Goal: Task Accomplishment & Management: Use online tool/utility

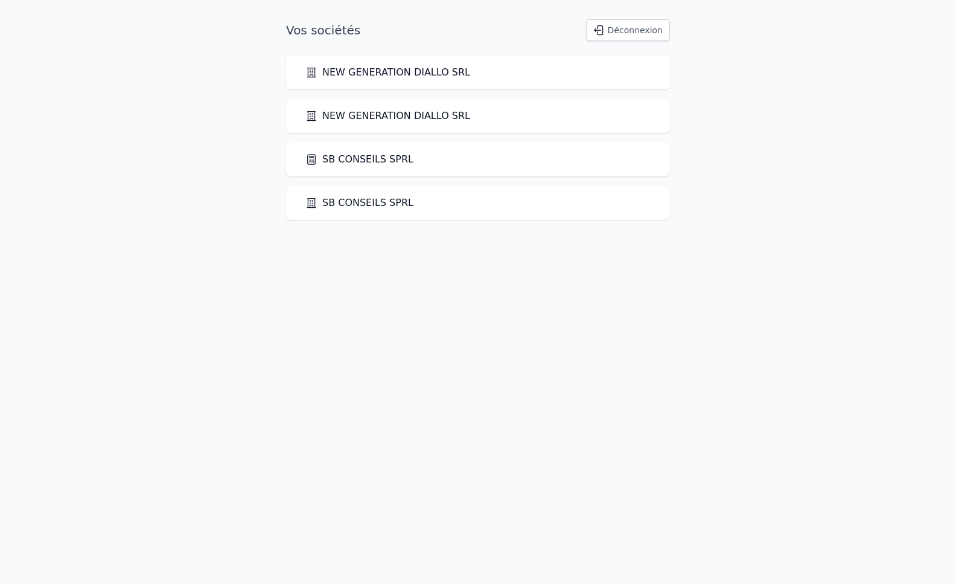
click at [339, 163] on link "SB CONSEILS SPRL" at bounding box center [359, 159] width 108 height 14
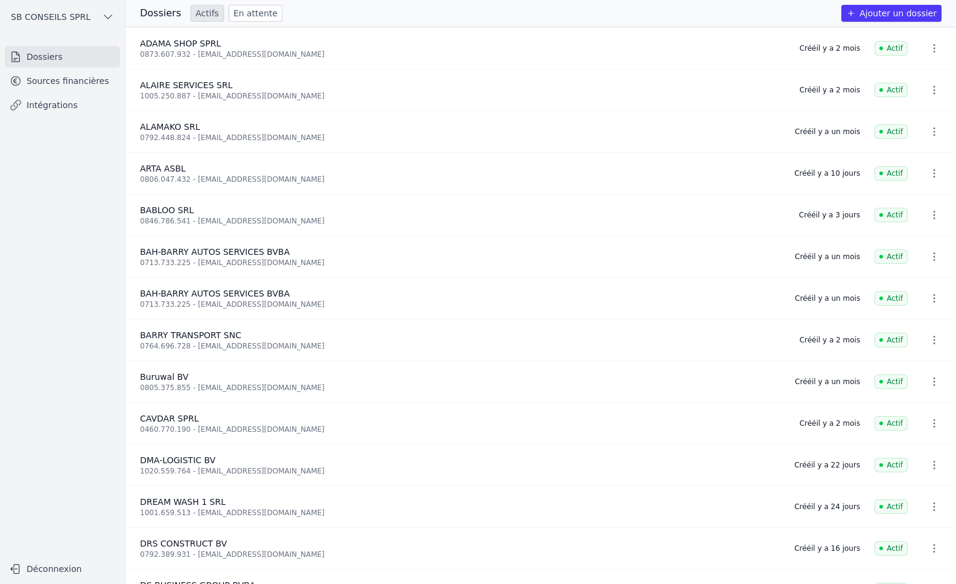
click at [900, 9] on button "Ajouter un dossier" at bounding box center [891, 13] width 100 height 17
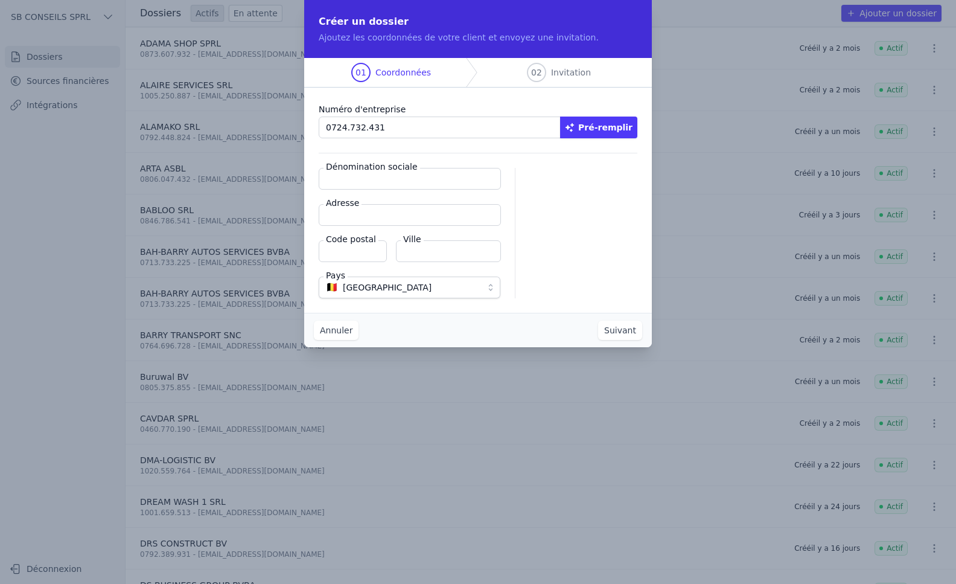
type input "0724.732.431"
click at [623, 123] on button "Pré-remplir" at bounding box center [598, 127] width 77 height 22
type input "LANOYA SPRL"
type input "[STREET_ADDRESS][PERSON_NAME]"
type input "1020"
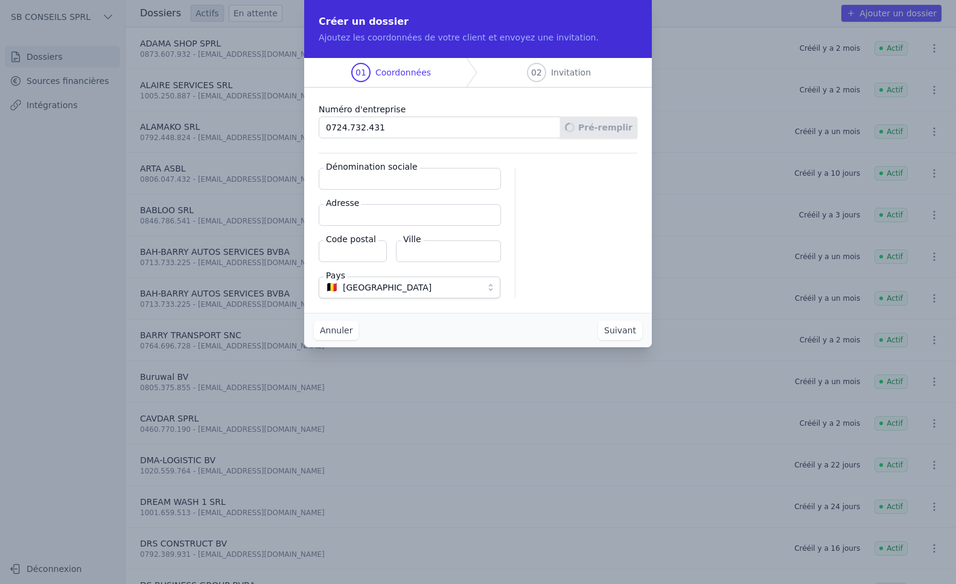
type input "[GEOGRAPHIC_DATA]"
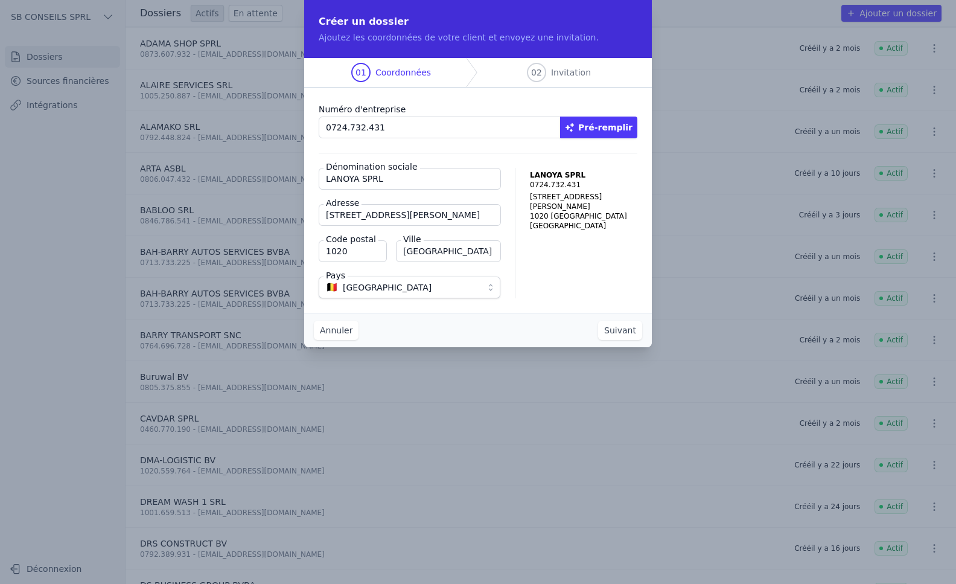
click at [622, 329] on button "Suivant" at bounding box center [620, 329] width 44 height 19
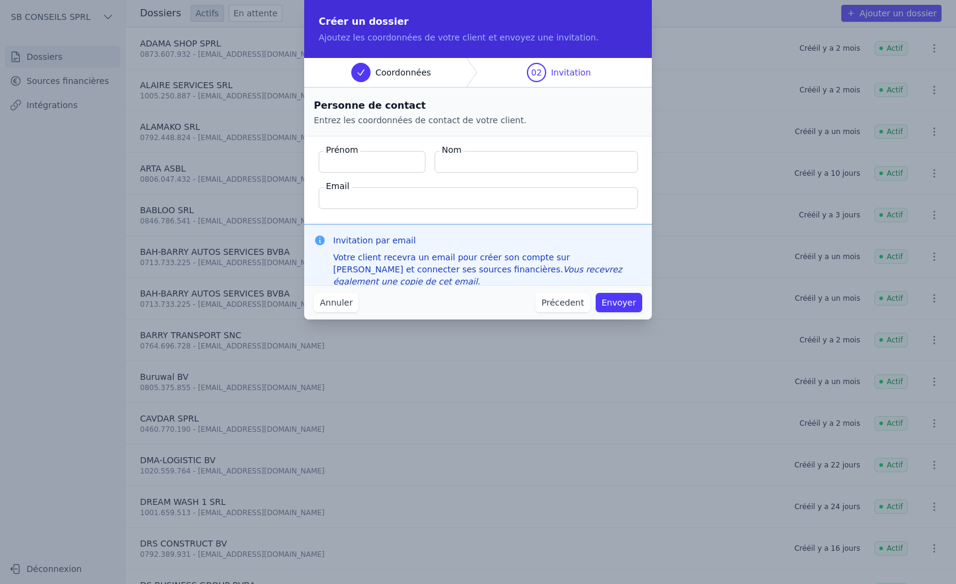
click at [465, 163] on input "Nom" at bounding box center [536, 162] width 203 height 22
paste input "Nzolantima Kiakuzwa Magloire"
type input "Nzolantima Kiakuzwa Magloire"
click at [372, 164] on input "Prénom" at bounding box center [372, 162] width 107 height 22
drag, startPoint x: 562, startPoint y: 160, endPoint x: 527, endPoint y: 162, distance: 35.1
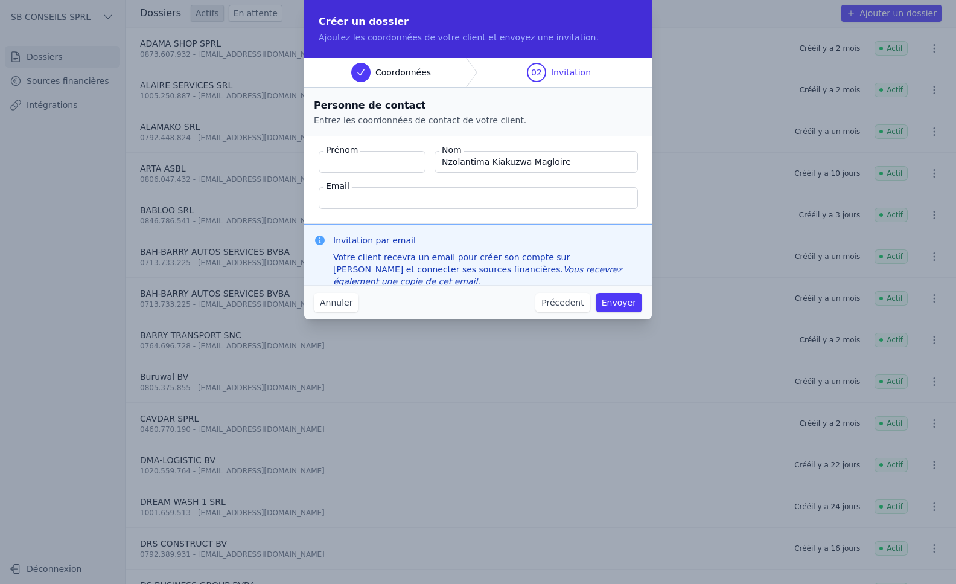
click at [527, 162] on input "Nzolantima Kiakuzwa Magloire" at bounding box center [536, 162] width 203 height 22
click at [369, 167] on input "Prénom" at bounding box center [372, 162] width 107 height 22
paste input "Magloire"
type input "Magloire"
click at [562, 161] on input "Nzolantima Kiakuzwa Magloire" at bounding box center [536, 162] width 203 height 22
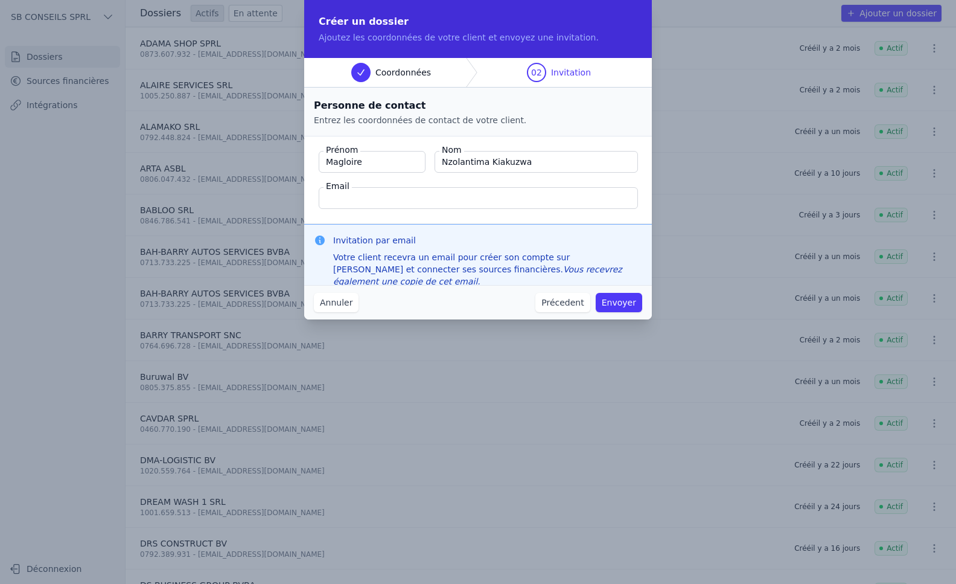
type input "Nzolantima Kiakuzwa"
click at [387, 198] on input "Email" at bounding box center [478, 198] width 319 height 22
paste input "[PERSON_NAME][EMAIL_ADDRESS][DOMAIN_NAME]"
type input "[PERSON_NAME][EMAIL_ADDRESS][DOMAIN_NAME]"
click at [617, 302] on button "Envoyer" at bounding box center [619, 302] width 46 height 19
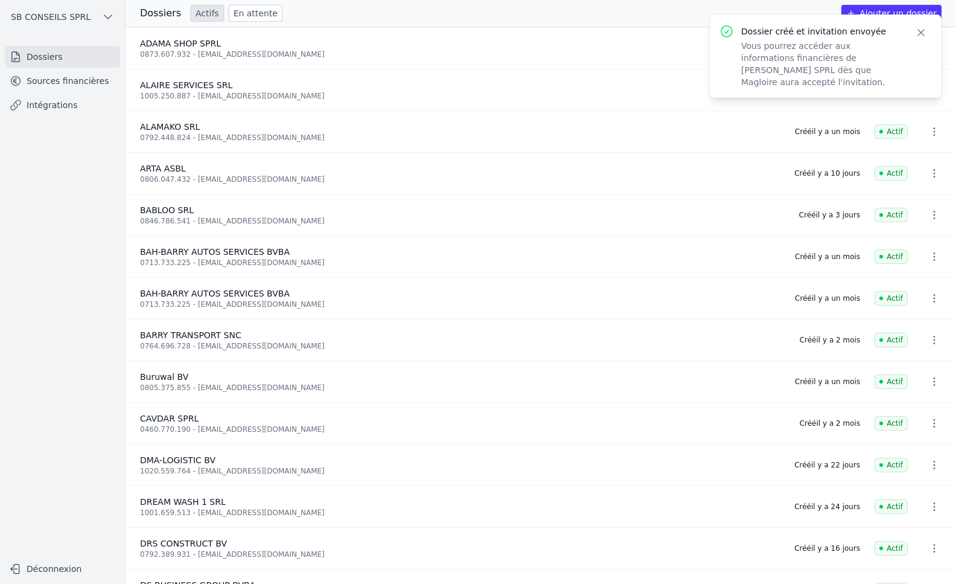
click at [51, 106] on link "Intégrations" at bounding box center [62, 105] width 115 height 22
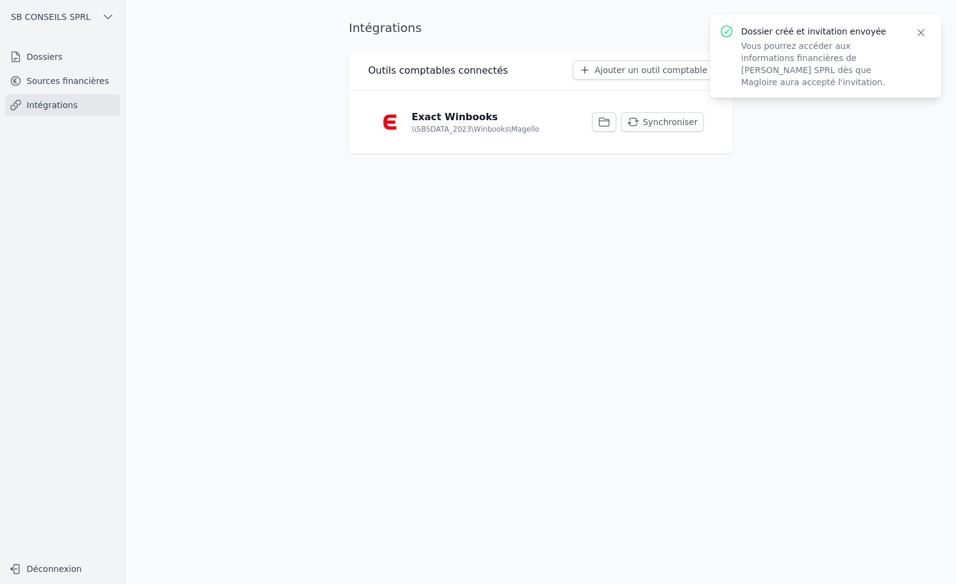
click at [51, 78] on link "Sources financières" at bounding box center [62, 81] width 115 height 22
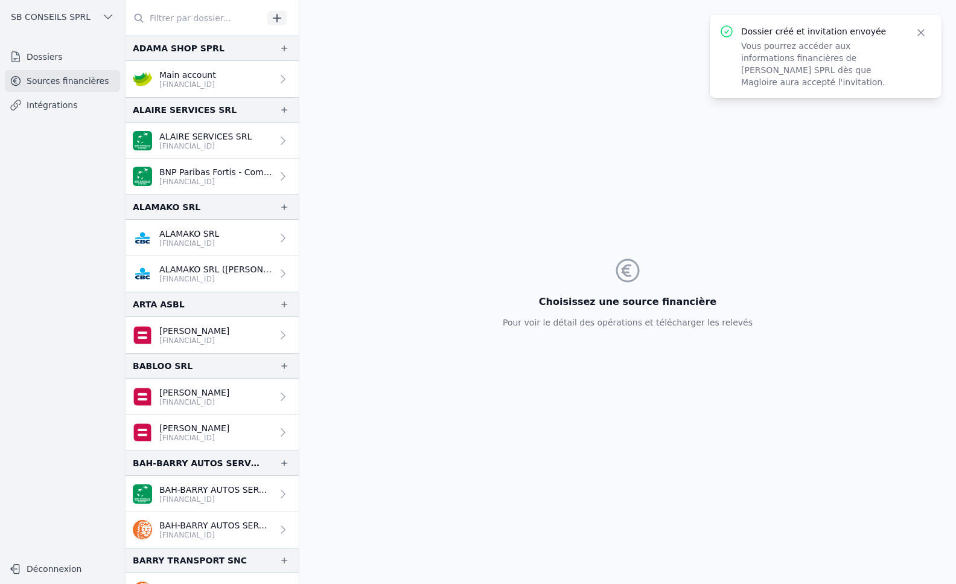
click at [31, 55] on link "Dossiers" at bounding box center [62, 57] width 115 height 22
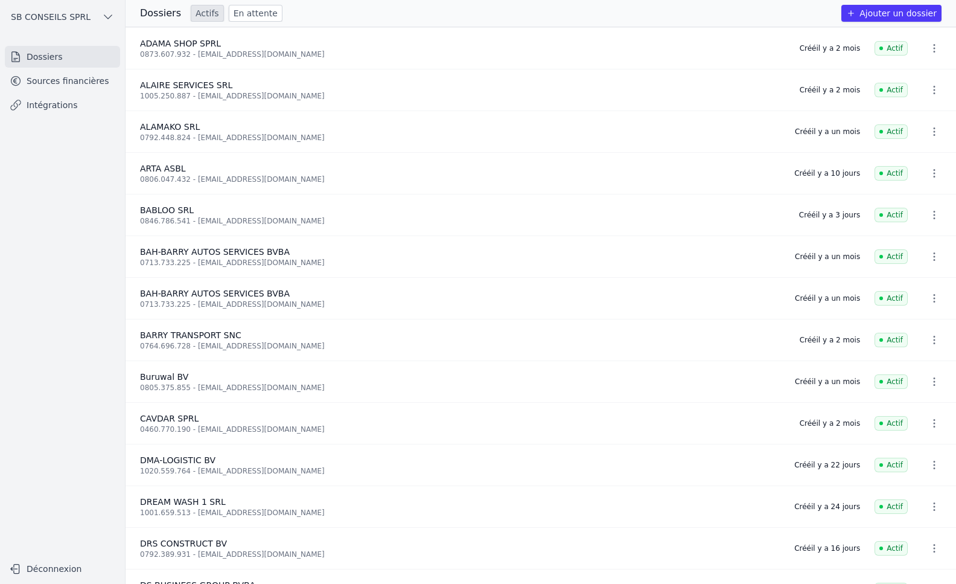
click at [246, 13] on link "En attente" at bounding box center [256, 13] width 54 height 17
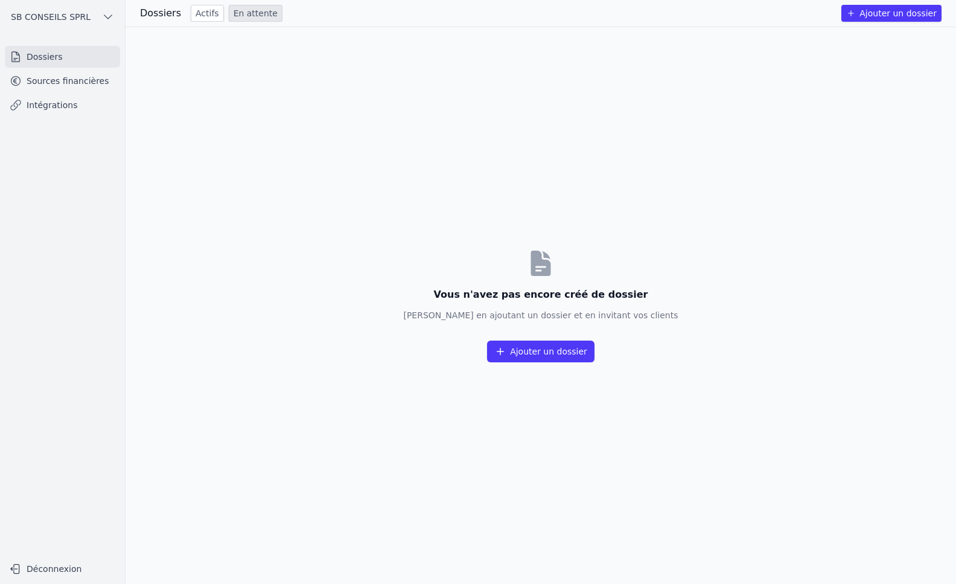
click at [191, 13] on link "Actifs" at bounding box center [207, 13] width 33 height 17
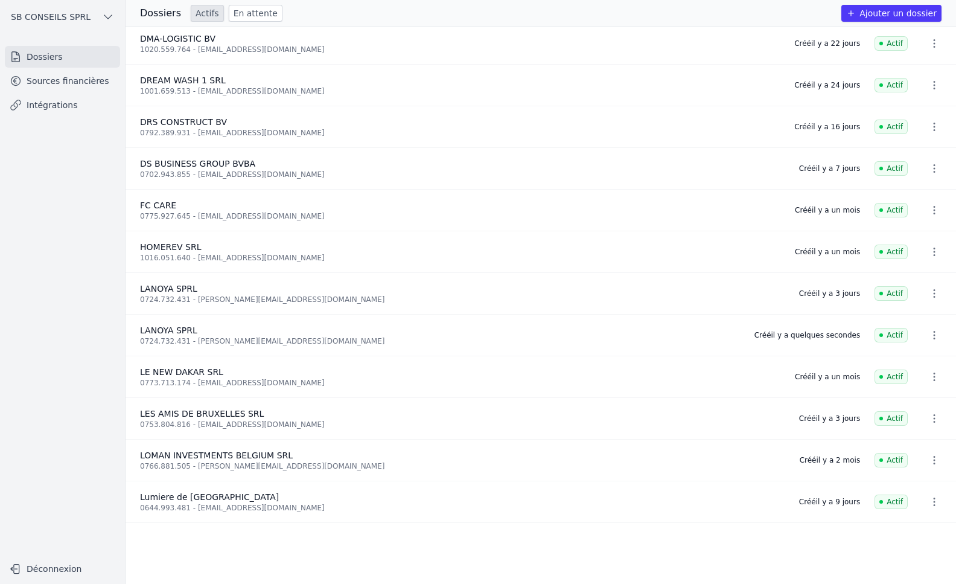
scroll to position [422, 0]
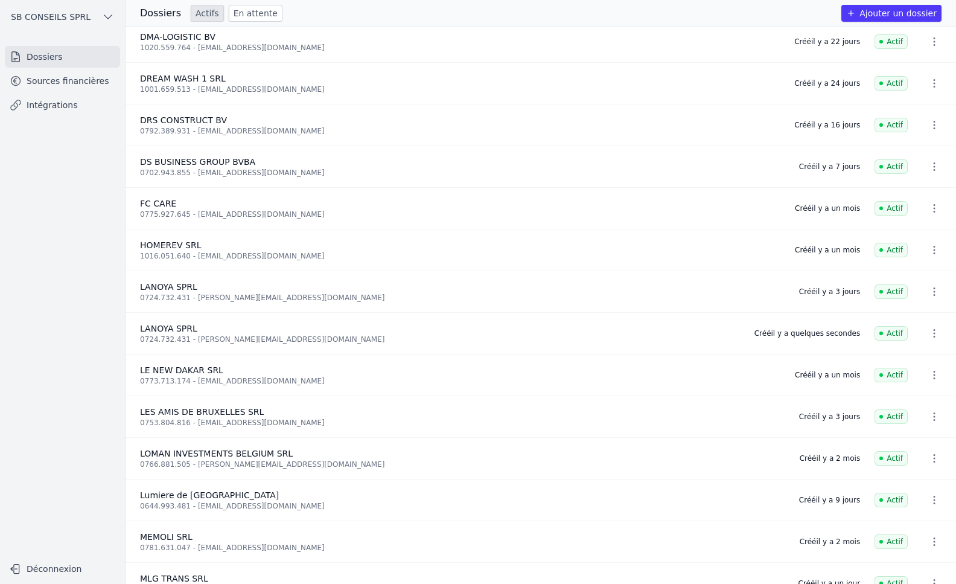
click at [928, 293] on icon "button" at bounding box center [934, 291] width 12 height 12
click at [51, 108] on div at bounding box center [478, 292] width 956 height 584
click at [51, 106] on link "Intégrations" at bounding box center [62, 105] width 115 height 22
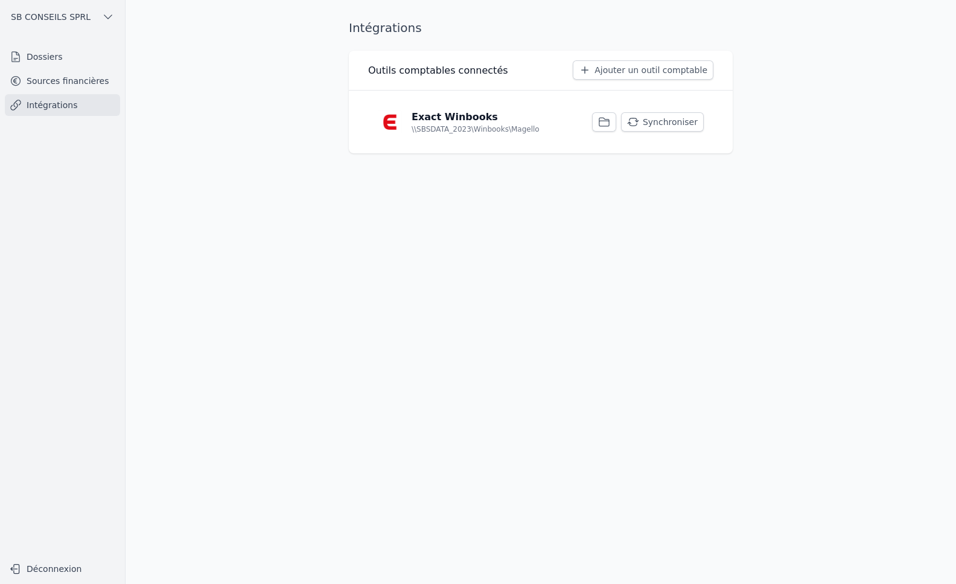
click at [676, 115] on button "Synchroniser" at bounding box center [662, 121] width 83 height 19
click at [71, 81] on link "Sources financières" at bounding box center [62, 81] width 115 height 22
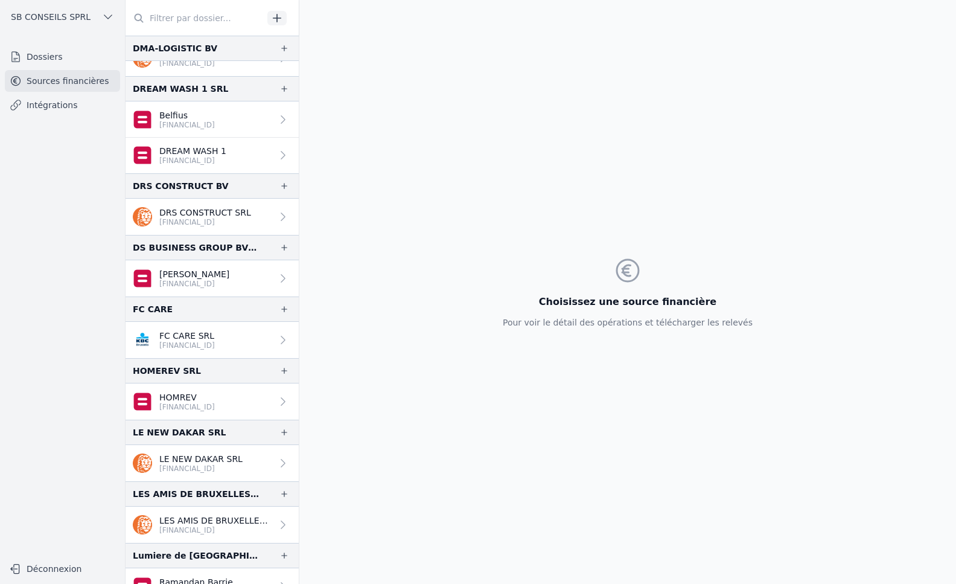
scroll to position [845, 0]
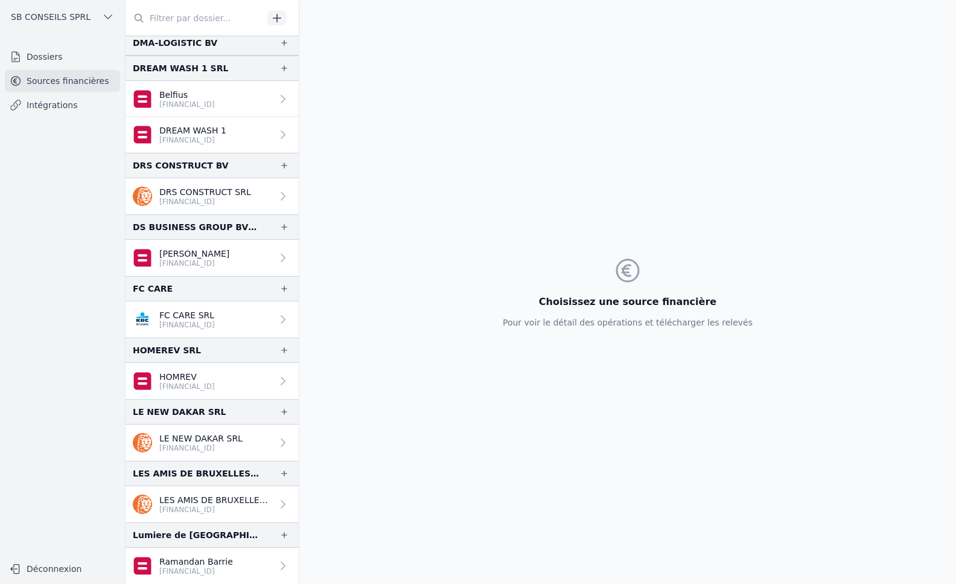
click at [261, 505] on p "[FINANCIAL_ID]" at bounding box center [215, 510] width 113 height 10
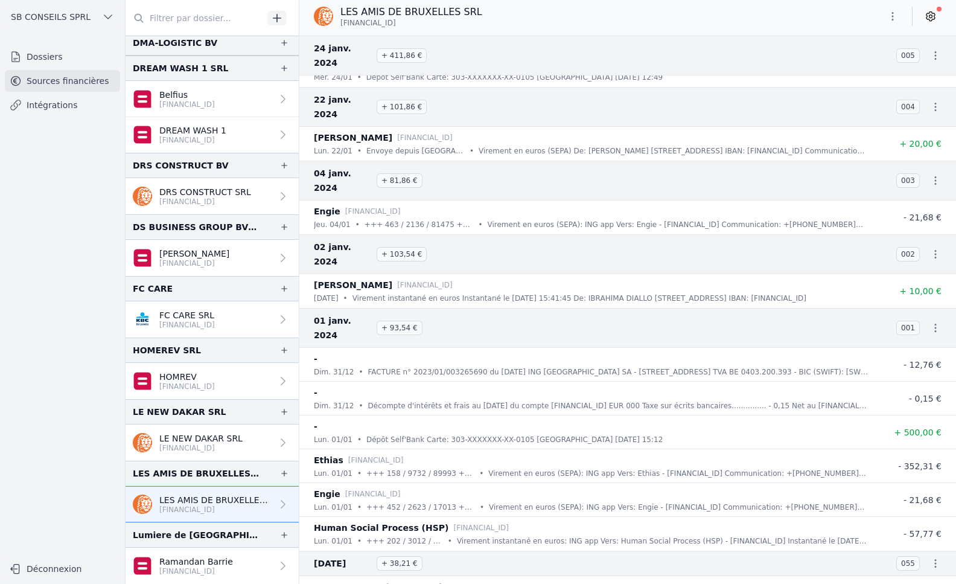
scroll to position [22329, 0]
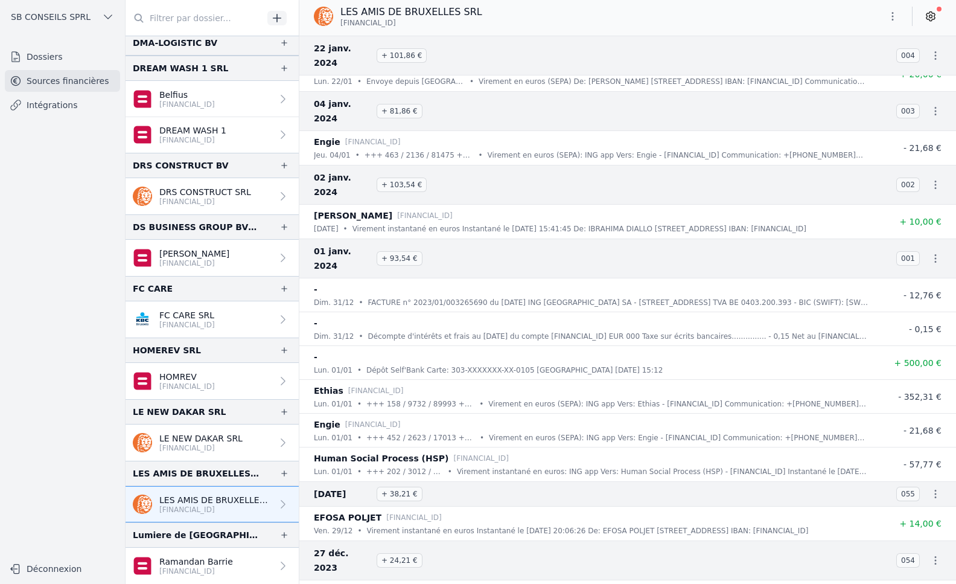
click at [272, 508] on div at bounding box center [280, 504] width 17 height 12
click at [287, 506] on link "LES AMIS DE BRUXELLES SRL [FINANCIAL_ID]" at bounding box center [212, 504] width 173 height 36
click at [46, 104] on link "Intégrations" at bounding box center [62, 105] width 115 height 22
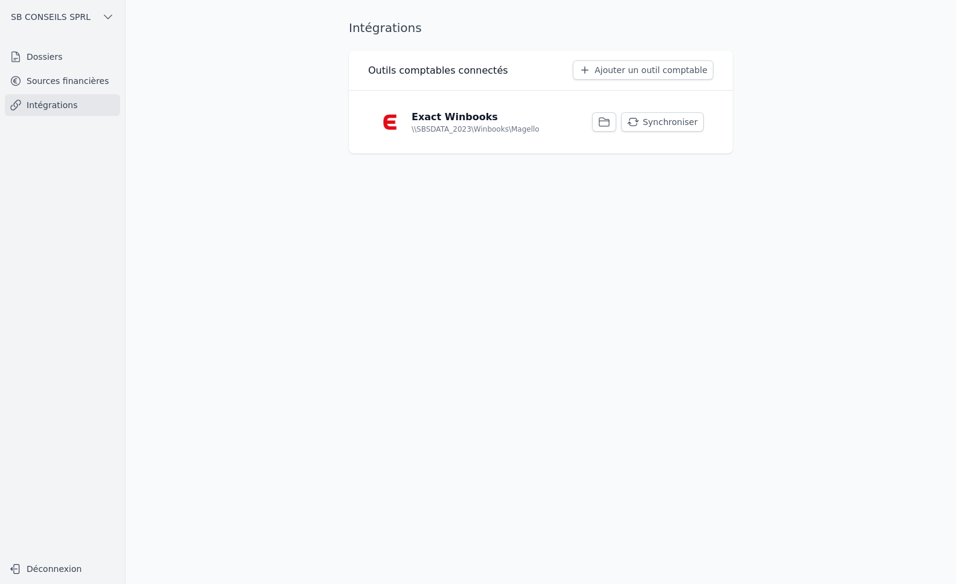
click at [670, 124] on button "Synchroniser" at bounding box center [662, 121] width 83 height 19
click at [68, 48] on link "Dossiers" at bounding box center [62, 57] width 115 height 22
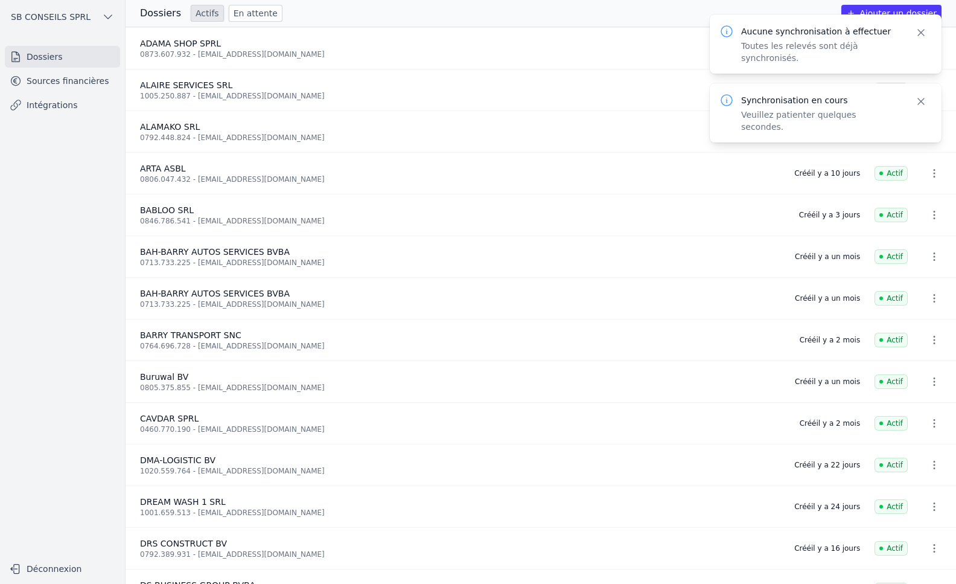
click at [68, 108] on link "Intégrations" at bounding box center [62, 105] width 115 height 22
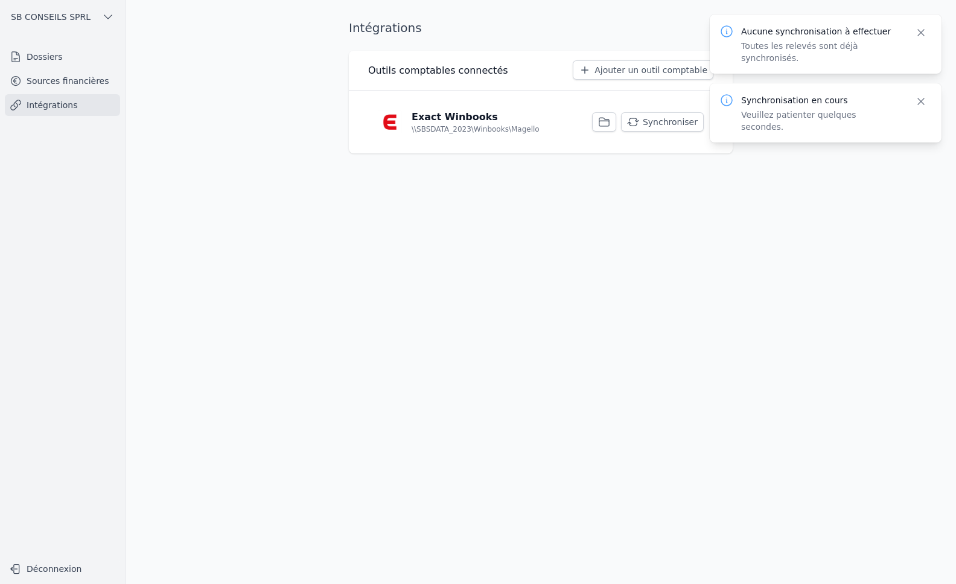
click at [95, 78] on link "Sources financières" at bounding box center [62, 81] width 115 height 22
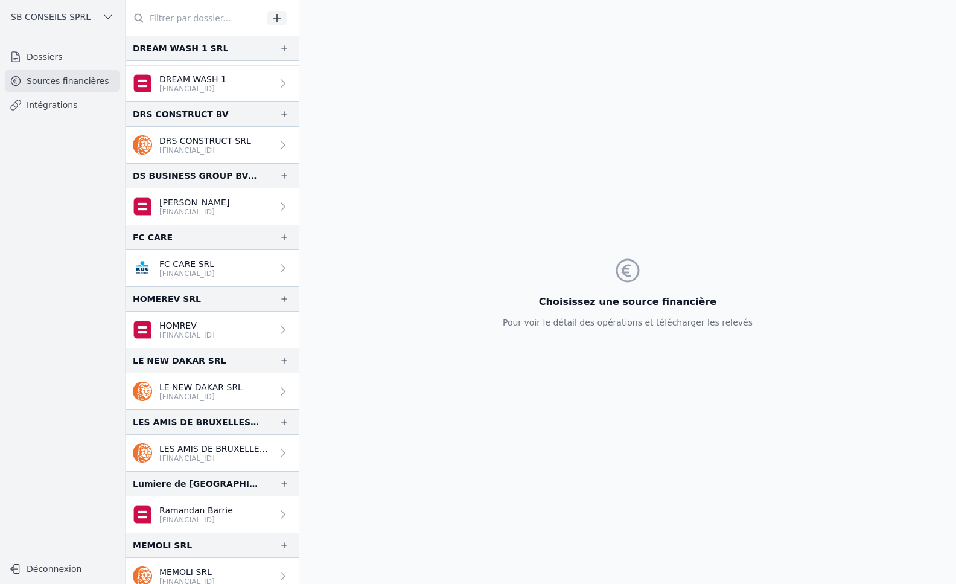
scroll to position [905, 0]
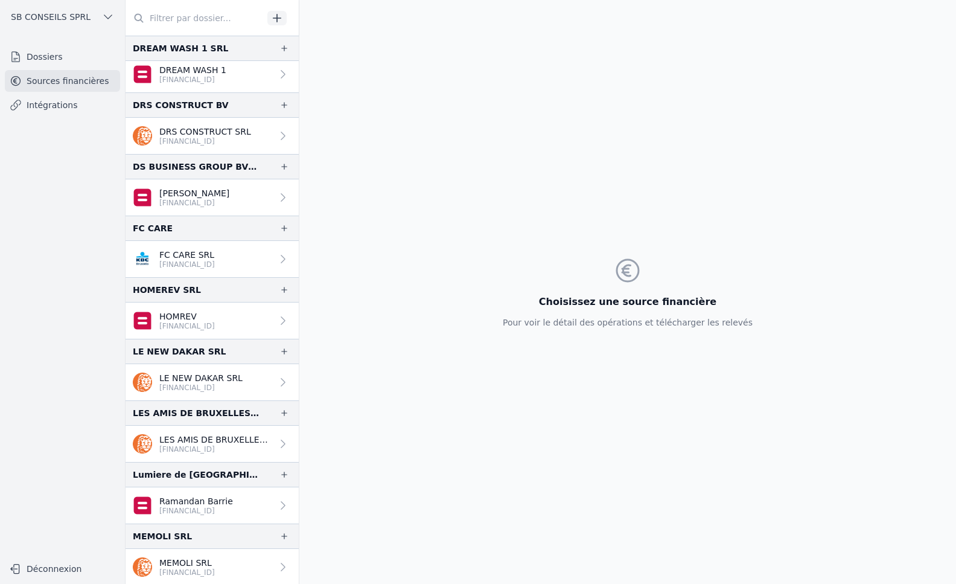
click at [272, 448] on div at bounding box center [280, 444] width 17 height 12
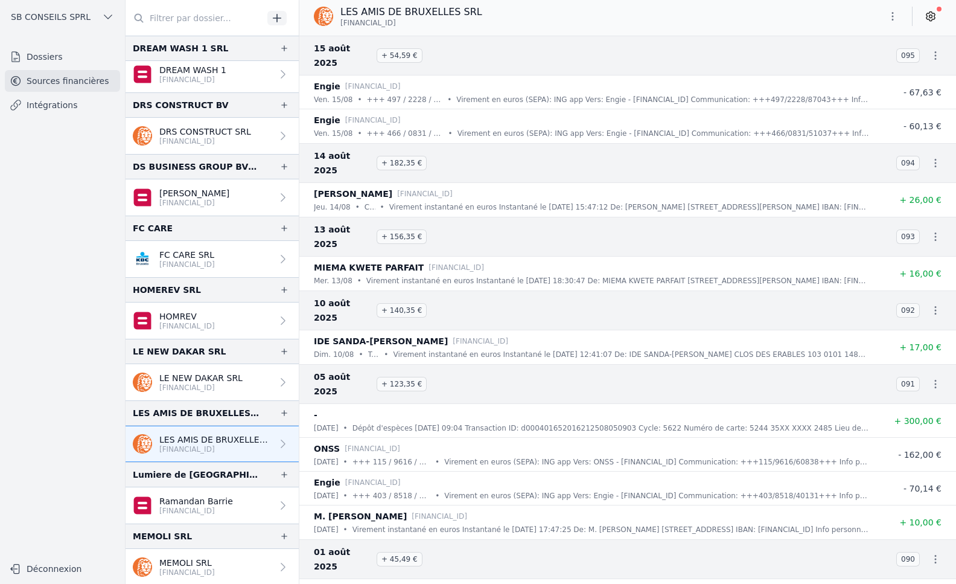
click at [935, 8] on link at bounding box center [931, 16] width 22 height 19
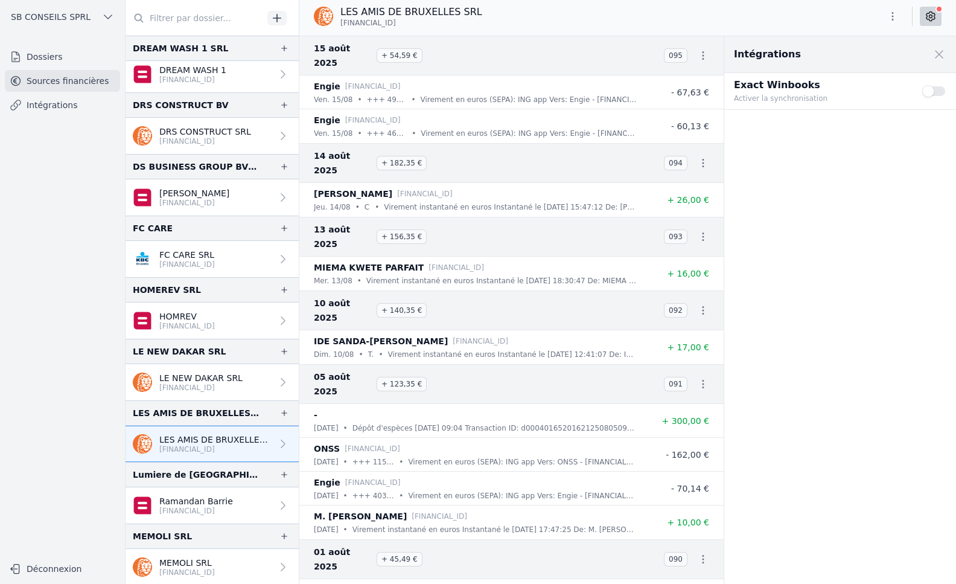
click at [931, 94] on button "Use setting" at bounding box center [934, 91] width 24 height 12
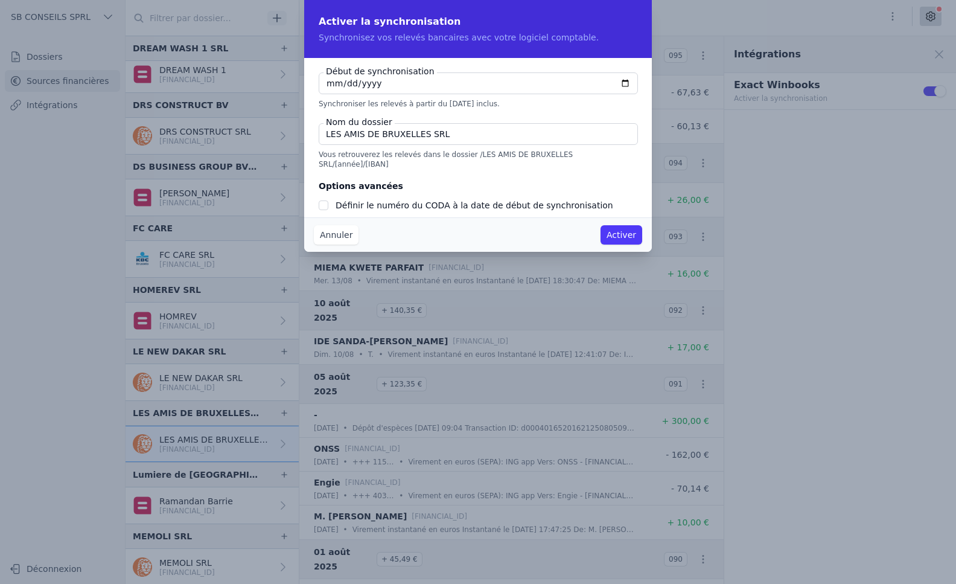
checkbox input "false"
type input "[DATE]"
click at [324, 200] on input "Définir le numéro du CODA à la date de début de synchronisation" at bounding box center [324, 205] width 10 height 10
checkbox input "true"
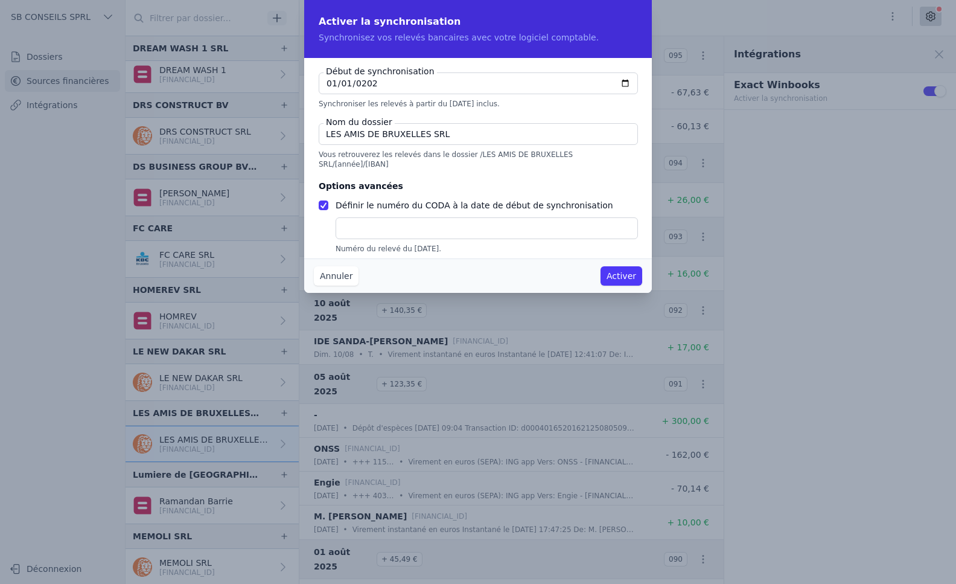
click at [340, 217] on input "text" at bounding box center [487, 228] width 302 height 22
type input "1"
click at [619, 282] on button "Activer" at bounding box center [621, 275] width 42 height 19
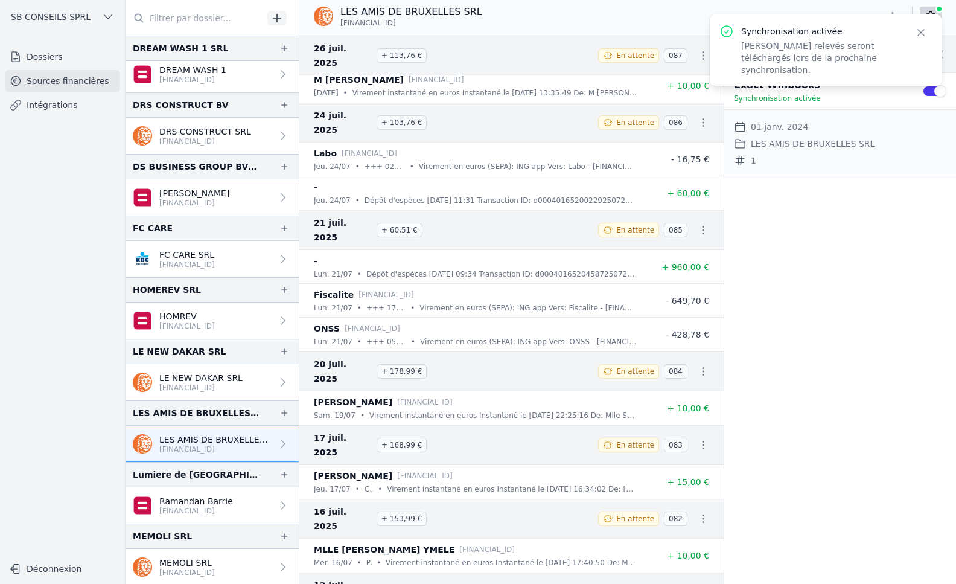
scroll to position [785, 0]
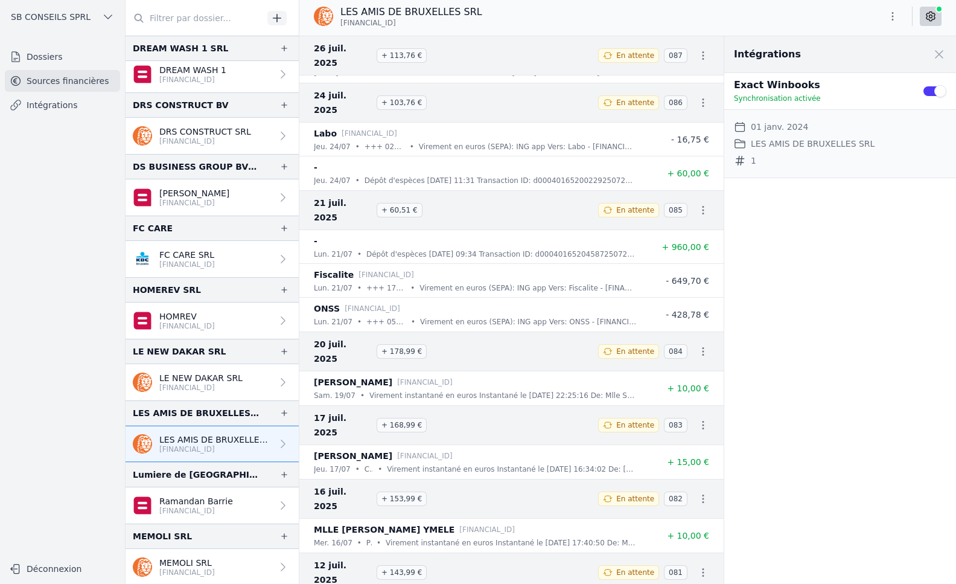
click at [41, 105] on link "Intégrations" at bounding box center [62, 105] width 115 height 22
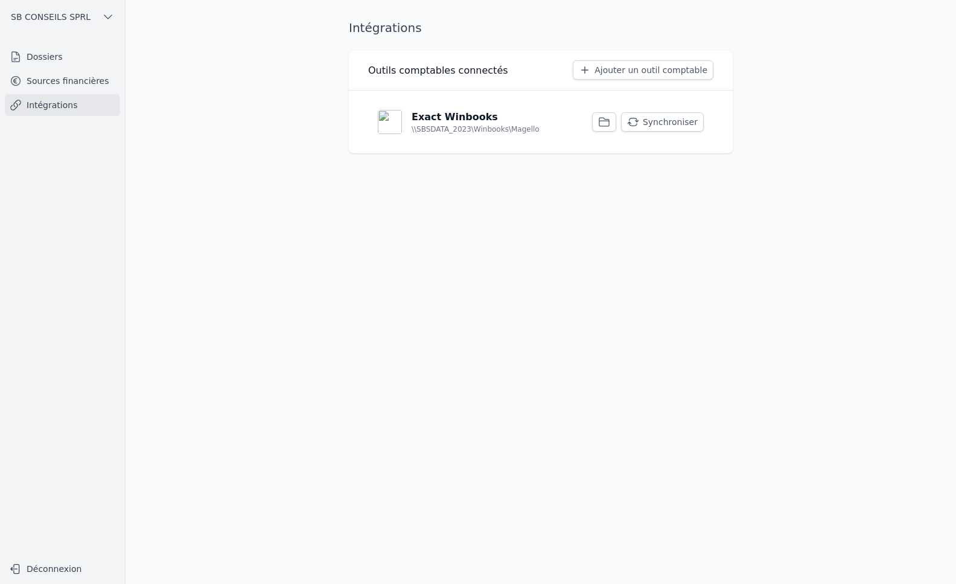
click at [673, 123] on button "Synchroniser" at bounding box center [662, 121] width 83 height 19
click at [43, 79] on link "Sources financières" at bounding box center [62, 81] width 115 height 22
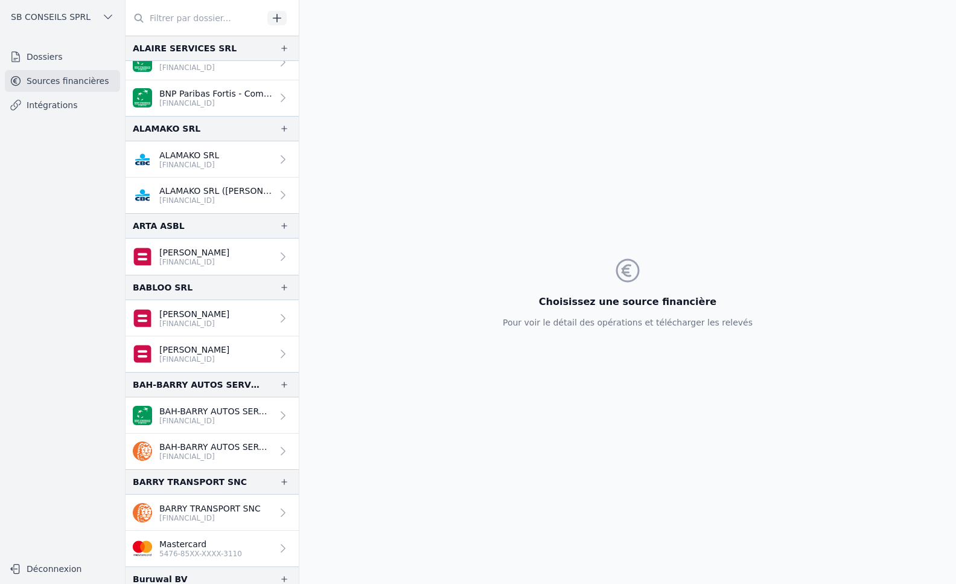
scroll to position [181, 0]
